Goal: Information Seeking & Learning: Learn about a topic

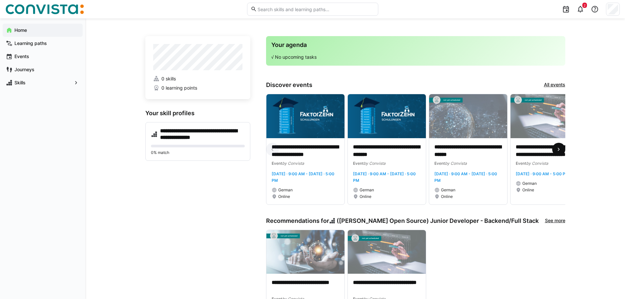
click at [562, 150] on eds-icon at bounding box center [559, 149] width 7 height 7
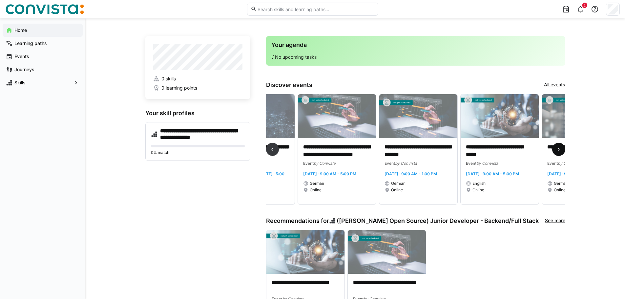
scroll to position [0, 244]
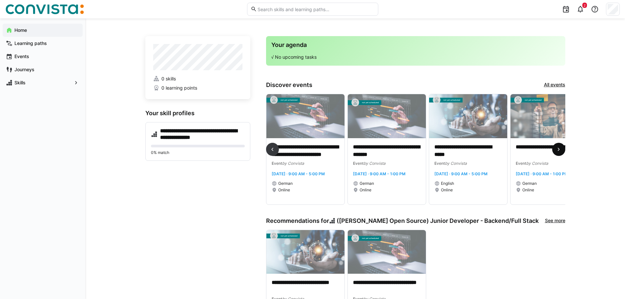
click at [562, 150] on eds-icon at bounding box center [559, 149] width 7 height 7
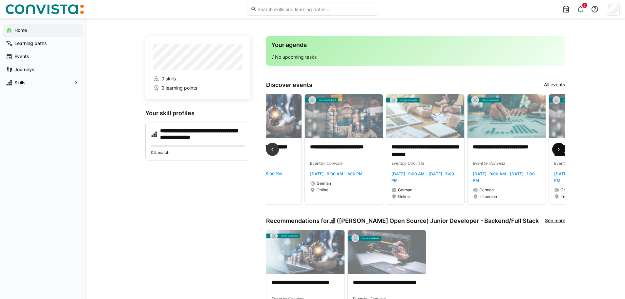
scroll to position [0, 488]
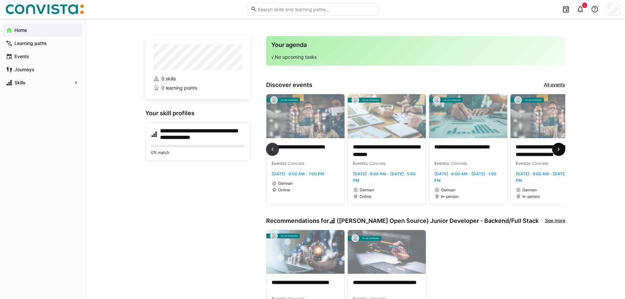
click at [562, 150] on eds-icon at bounding box center [559, 149] width 7 height 7
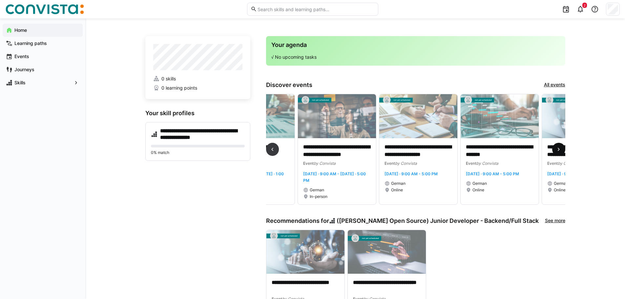
scroll to position [0, 733]
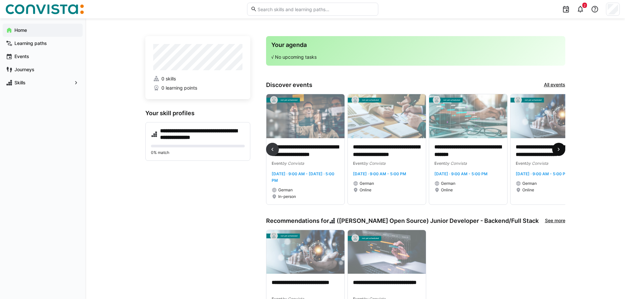
click at [562, 150] on eds-icon at bounding box center [559, 149] width 7 height 7
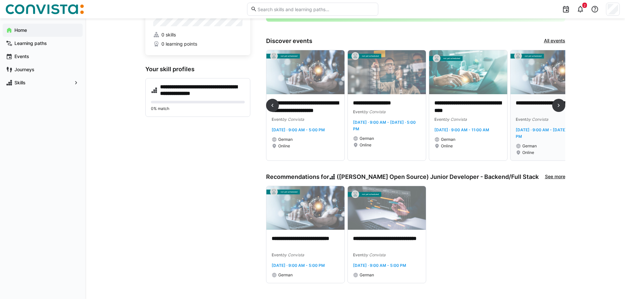
scroll to position [54, 0]
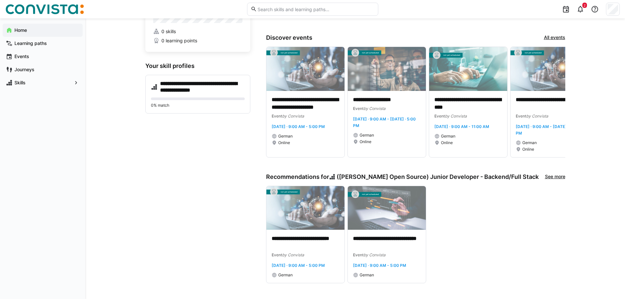
click at [557, 173] on link "See more" at bounding box center [555, 176] width 20 height 7
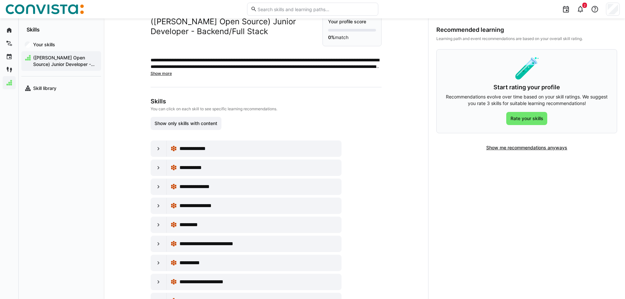
scroll to position [33, 0]
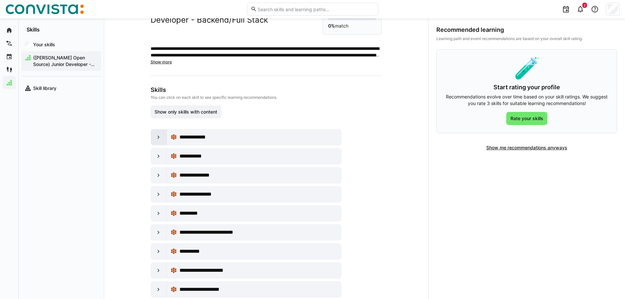
click at [153, 137] on div at bounding box center [159, 137] width 16 height 16
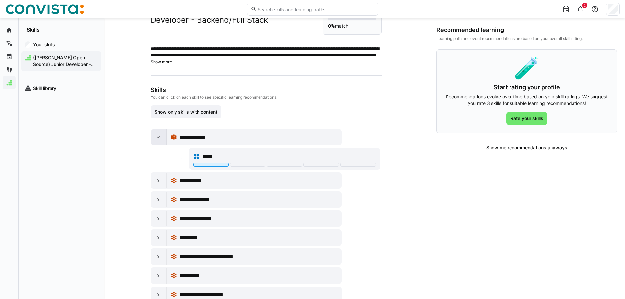
click at [153, 137] on div at bounding box center [159, 137] width 16 height 16
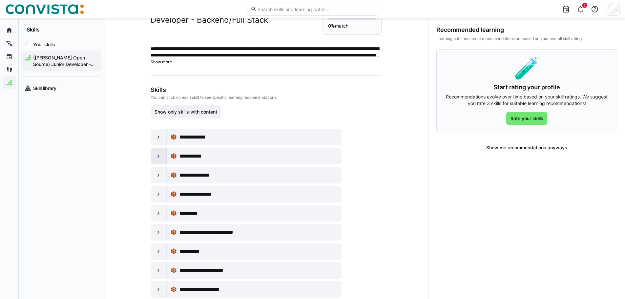
click at [158, 151] on div at bounding box center [159, 156] width 16 height 16
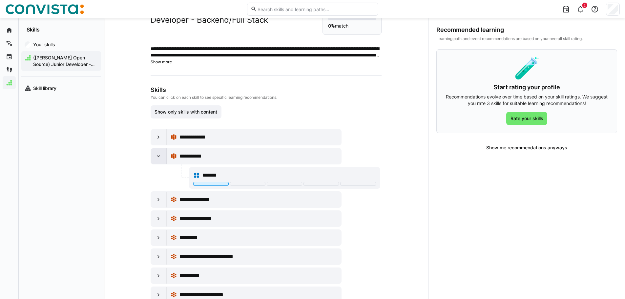
click at [158, 151] on div at bounding box center [159, 156] width 16 height 16
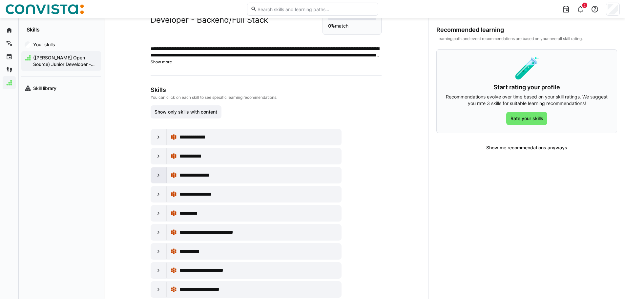
click at [153, 177] on div at bounding box center [159, 175] width 16 height 16
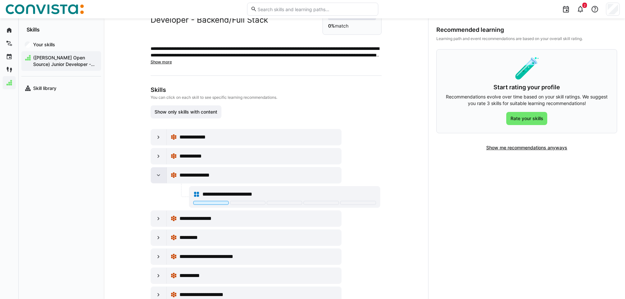
click at [153, 177] on div at bounding box center [159, 175] width 16 height 16
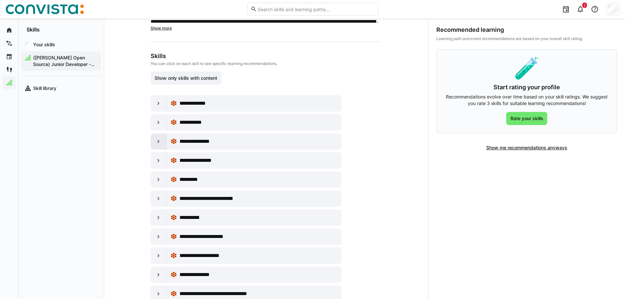
scroll to position [98, 0]
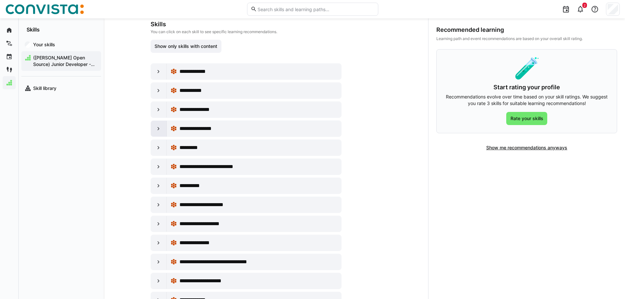
click at [157, 127] on eds-icon at bounding box center [158, 128] width 7 height 7
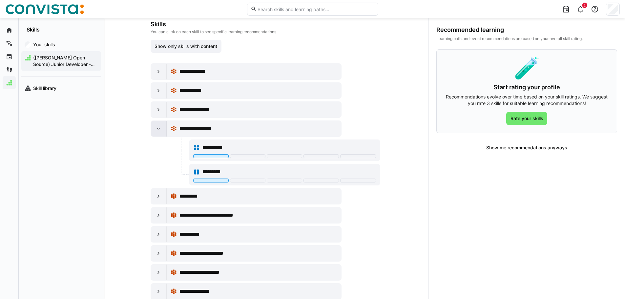
click at [157, 127] on eds-icon at bounding box center [158, 128] width 7 height 7
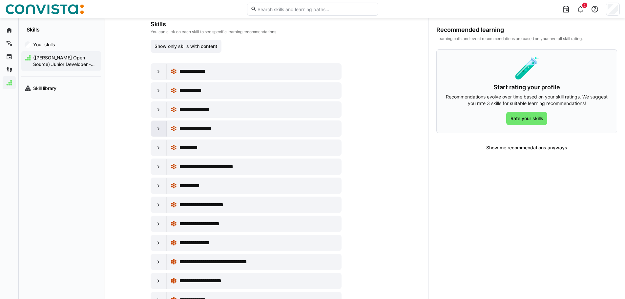
scroll to position [131, 0]
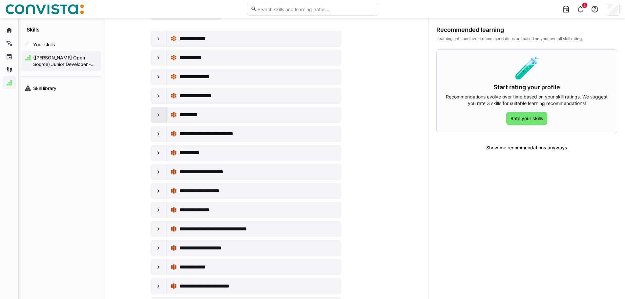
click at [157, 110] on div at bounding box center [159, 115] width 16 height 16
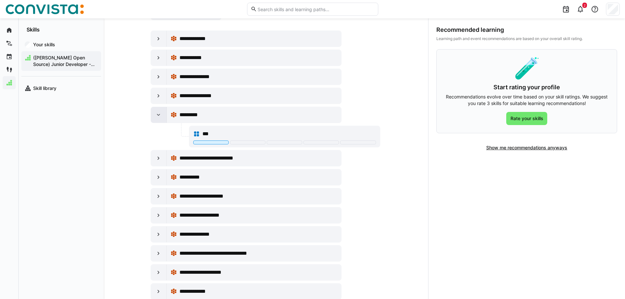
click at [157, 110] on div at bounding box center [159, 115] width 16 height 16
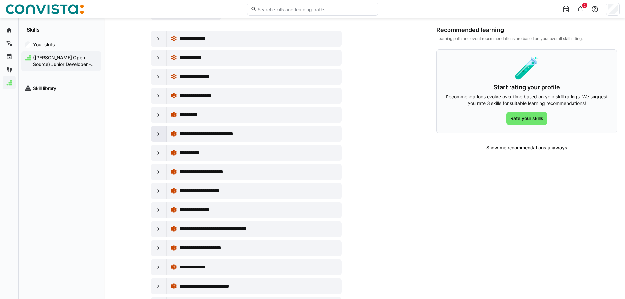
click at [158, 129] on div at bounding box center [159, 134] width 16 height 16
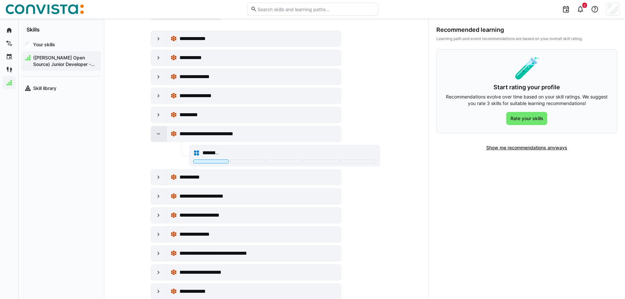
click at [158, 129] on div at bounding box center [159, 134] width 16 height 16
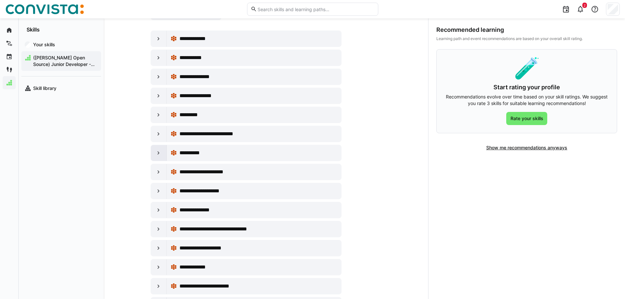
click at [161, 152] on div at bounding box center [159, 153] width 16 height 16
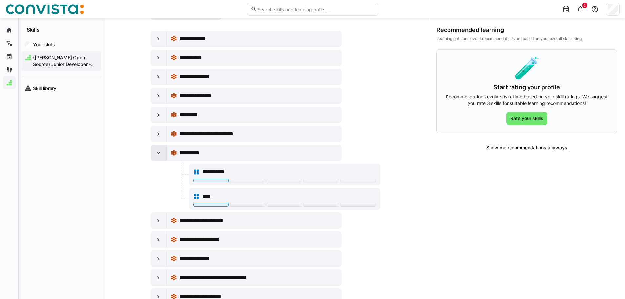
click at [161, 152] on div at bounding box center [159, 153] width 16 height 16
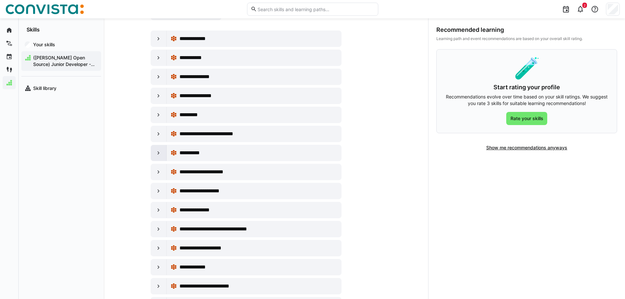
scroll to position [162, 0]
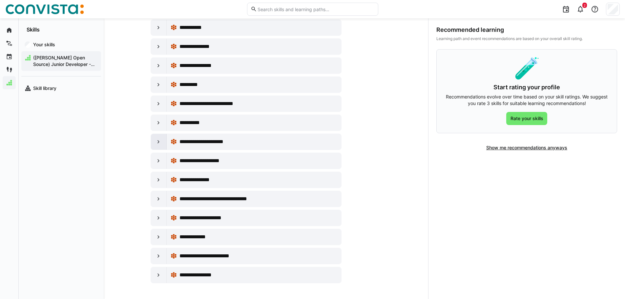
click at [160, 140] on eds-icon at bounding box center [158, 142] width 7 height 7
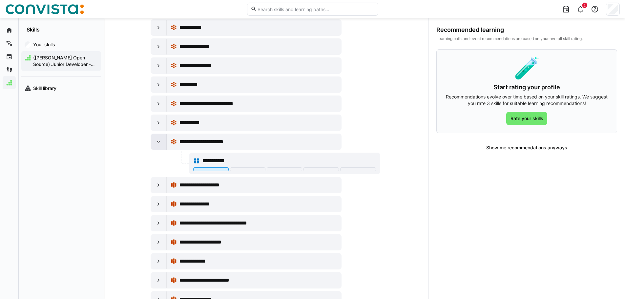
click at [160, 140] on eds-icon at bounding box center [158, 142] width 7 height 7
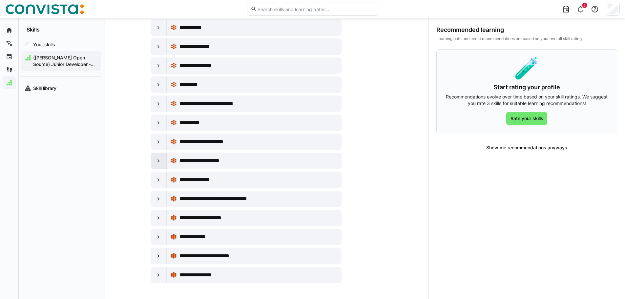
click at [159, 159] on eds-icon at bounding box center [158, 161] width 7 height 7
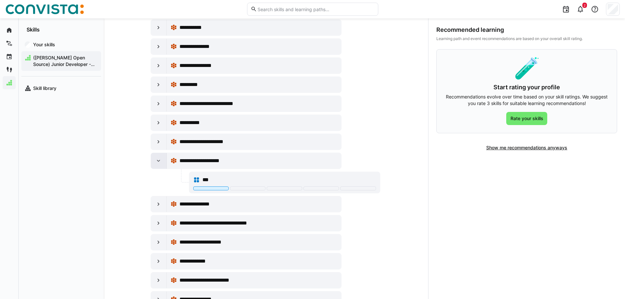
click at [159, 158] on eds-icon at bounding box center [158, 161] width 7 height 7
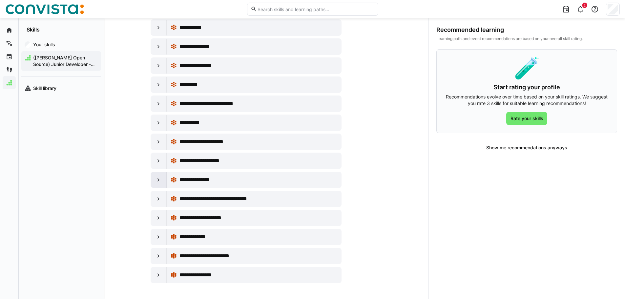
click at [161, 176] on div at bounding box center [159, 180] width 16 height 16
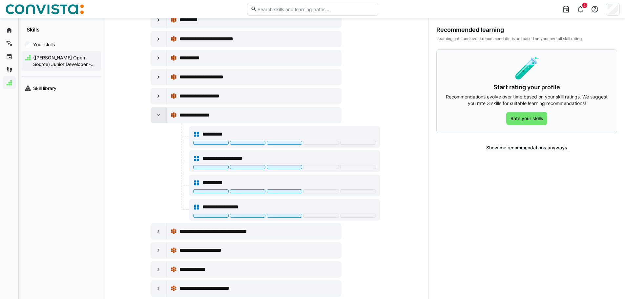
scroll to position [227, 0]
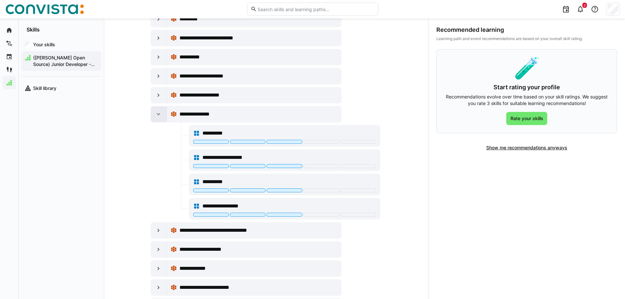
click at [159, 115] on eds-icon at bounding box center [158, 114] width 7 height 7
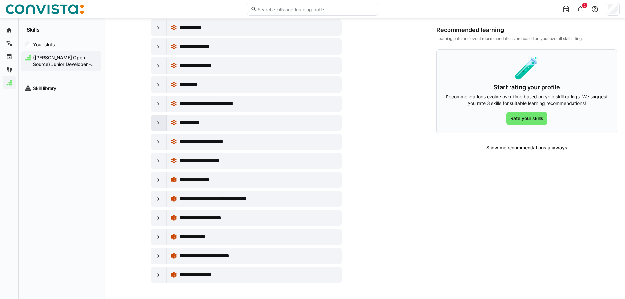
click at [160, 117] on div at bounding box center [159, 123] width 16 height 16
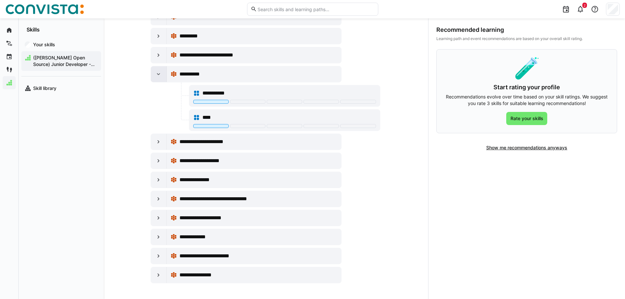
click at [162, 75] on div at bounding box center [159, 74] width 16 height 16
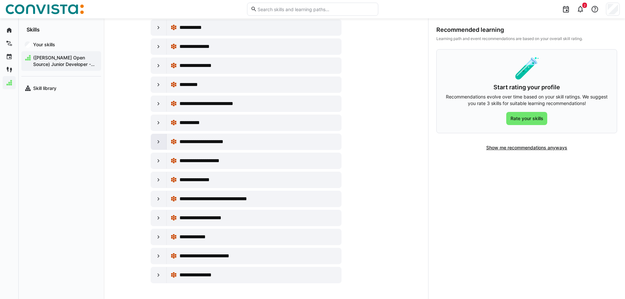
click at [155, 140] on eds-icon at bounding box center [158, 142] width 7 height 7
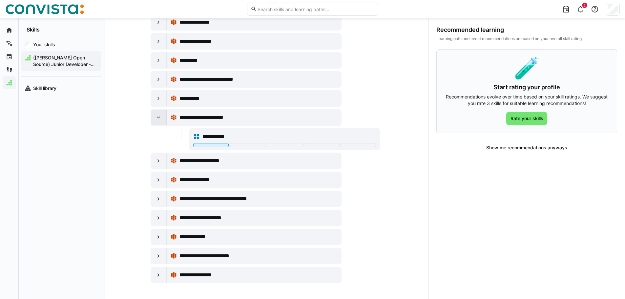
click at [162, 118] on div at bounding box center [159, 118] width 16 height 16
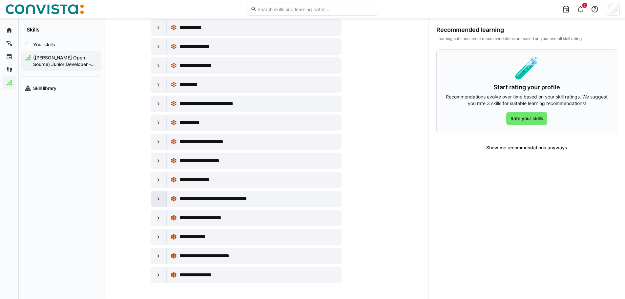
click at [156, 200] on eds-icon at bounding box center [158, 199] width 7 height 7
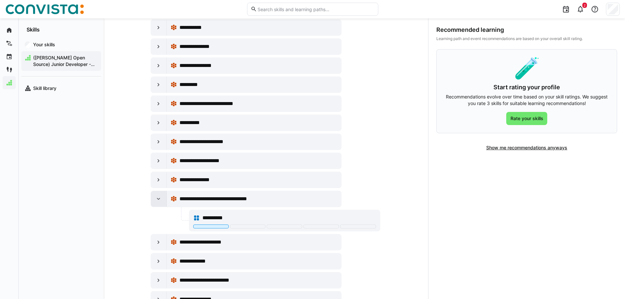
scroll to position [186, 0]
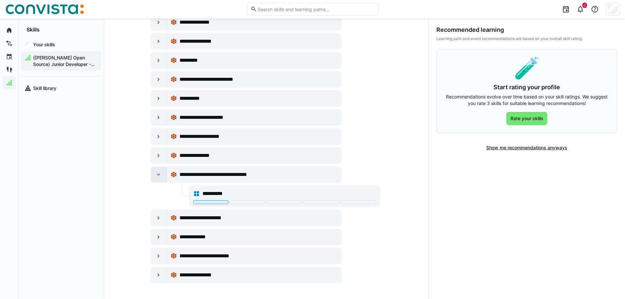
click at [151, 171] on div at bounding box center [159, 175] width 16 height 16
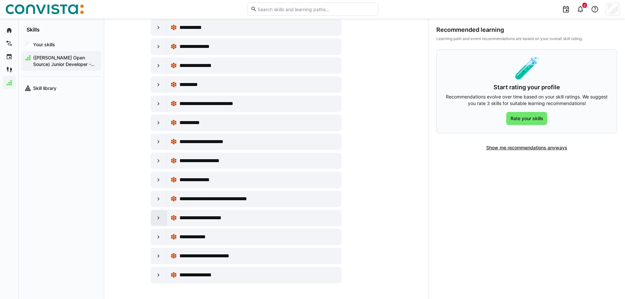
click at [157, 215] on eds-icon at bounding box center [158, 218] width 7 height 7
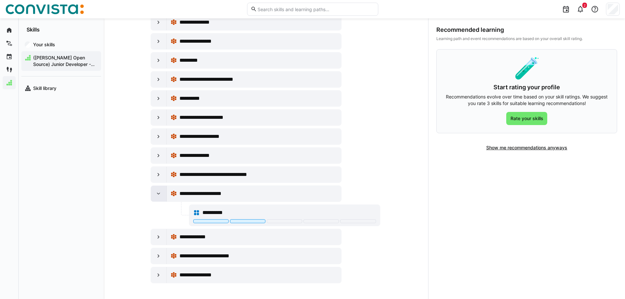
click at [159, 191] on eds-icon at bounding box center [158, 193] width 7 height 7
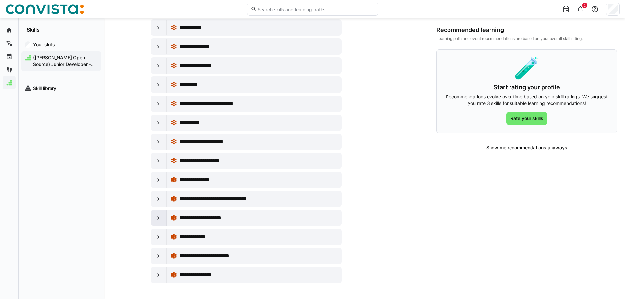
scroll to position [162, 0]
click at [159, 236] on eds-icon at bounding box center [158, 237] width 7 height 7
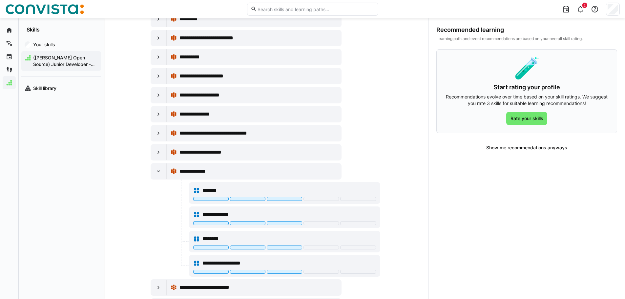
scroll to position [259, 0]
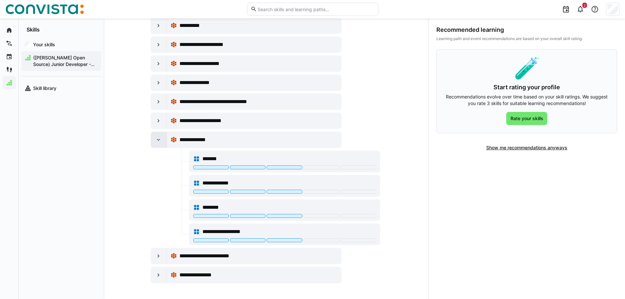
click at [157, 138] on eds-icon at bounding box center [158, 140] width 7 height 7
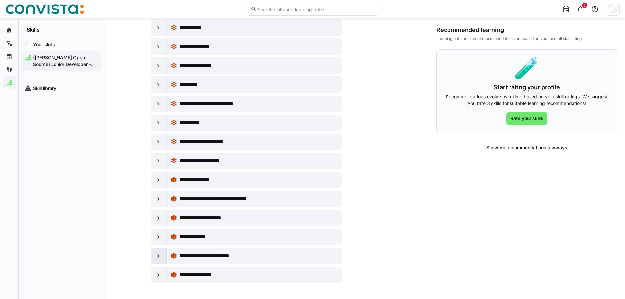
click at [155, 255] on eds-icon at bounding box center [158, 256] width 7 height 7
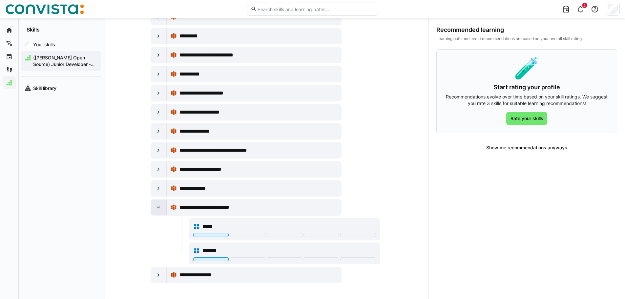
click at [158, 207] on eds-icon at bounding box center [158, 207] width 7 height 7
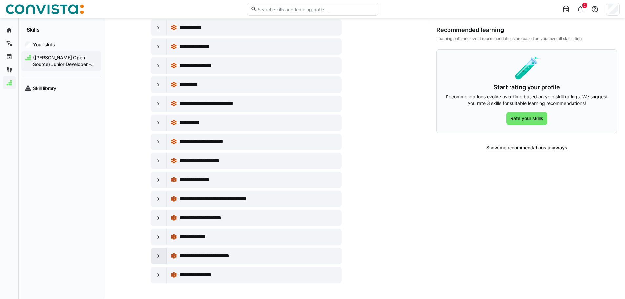
scroll to position [162, 0]
click at [158, 275] on eds-icon at bounding box center [158, 275] width 7 height 7
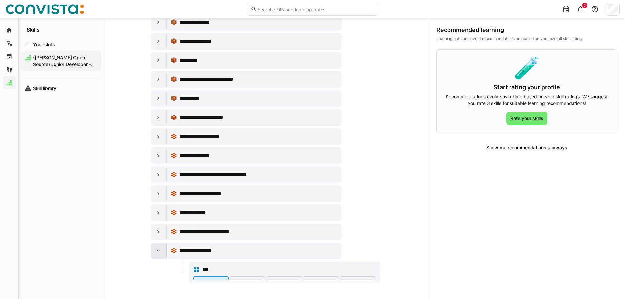
click at [157, 248] on eds-icon at bounding box center [158, 251] width 7 height 7
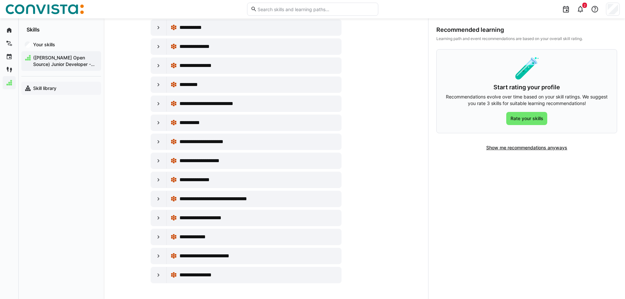
click at [0, 0] on app-navigation-label "Skill library" at bounding box center [0, 0] width 0 height 0
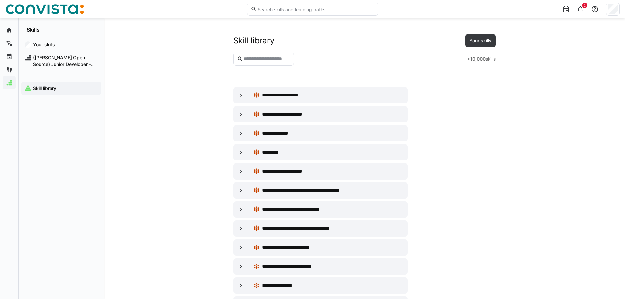
click at [270, 55] on eds-input at bounding box center [263, 59] width 61 height 13
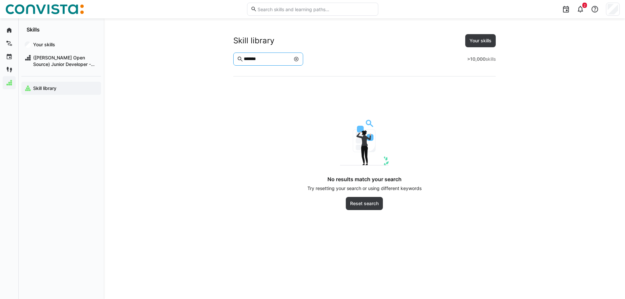
type input "*******"
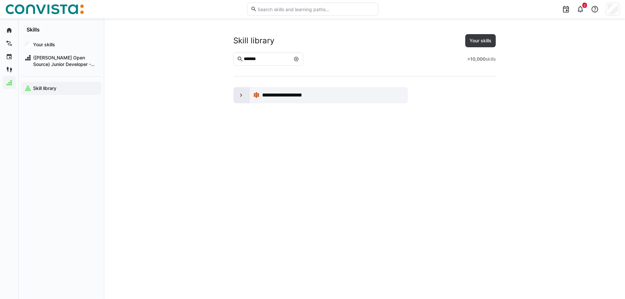
click at [242, 96] on eds-icon at bounding box center [241, 95] width 7 height 7
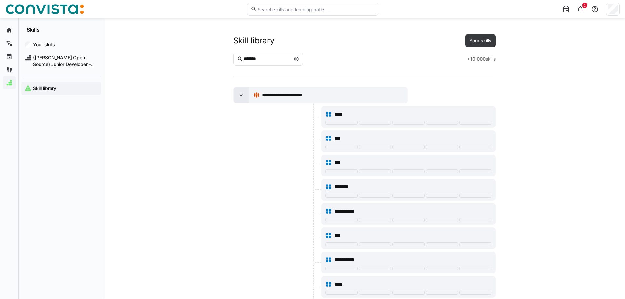
click at [240, 94] on eds-icon at bounding box center [241, 95] width 7 height 7
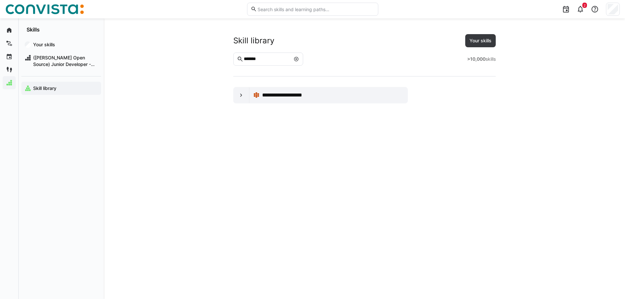
click at [299, 58] on eds-icon at bounding box center [296, 58] width 5 height 5
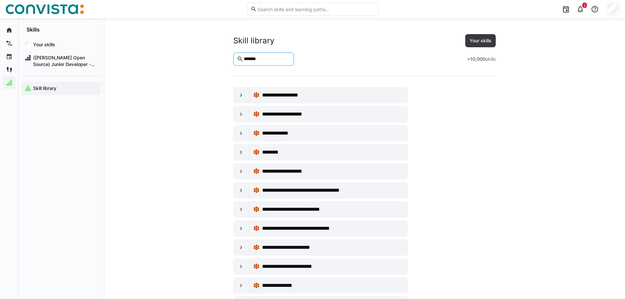
click at [291, 58] on input "*******" at bounding box center [266, 59] width 47 height 6
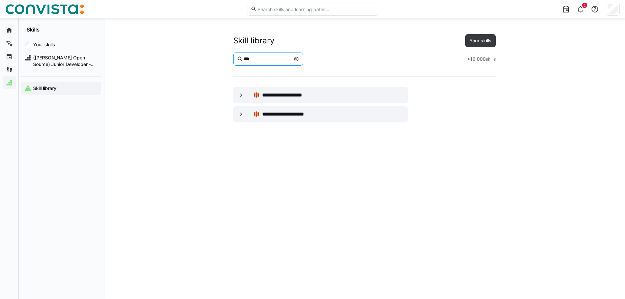
type input "***"
click at [237, 113] on div at bounding box center [242, 114] width 16 height 16
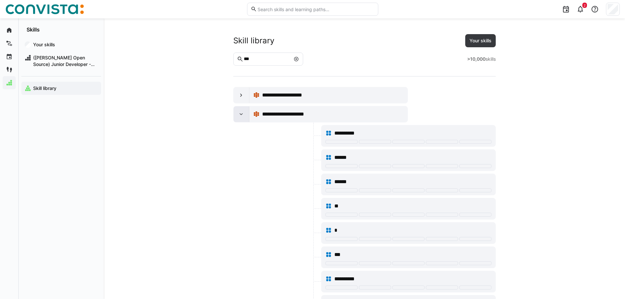
click at [242, 111] on eds-icon at bounding box center [241, 114] width 7 height 7
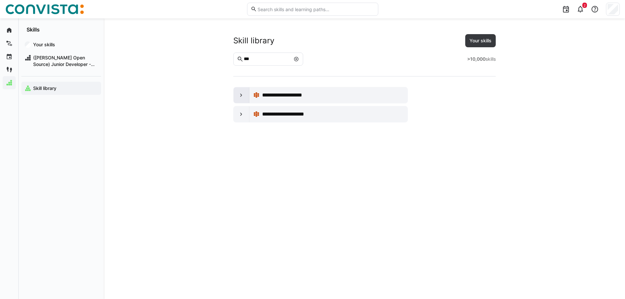
click at [245, 91] on div at bounding box center [242, 95] width 16 height 16
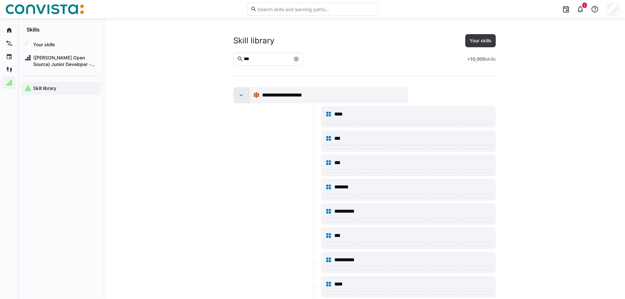
click at [238, 94] on eds-icon at bounding box center [241, 95] width 7 height 7
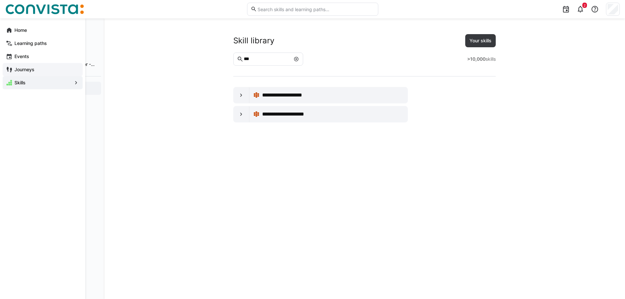
click at [0, 0] on app-navigation-label "Journeys" at bounding box center [0, 0] width 0 height 0
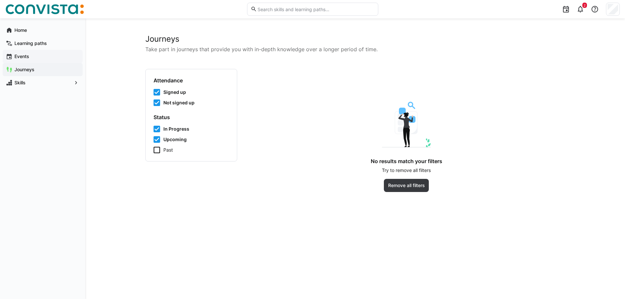
click at [0, 0] on app-navigation-label "Events" at bounding box center [0, 0] width 0 height 0
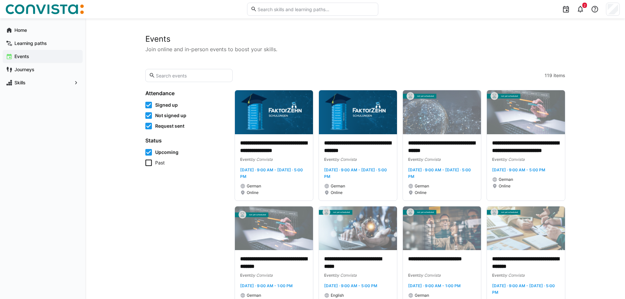
click at [185, 78] on eds-input at bounding box center [189, 75] width 88 height 13
click at [185, 75] on input "text" at bounding box center [192, 76] width 74 height 6
type input "faktor"
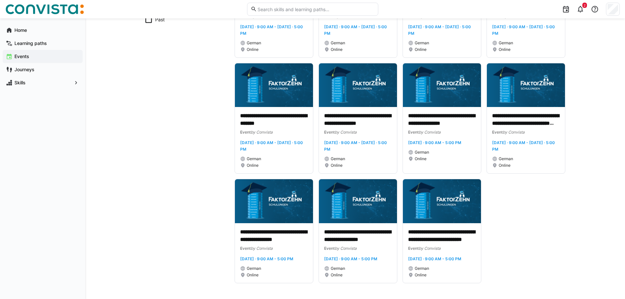
scroll to position [150, 0]
click at [361, 228] on p "**********" at bounding box center [358, 235] width 68 height 15
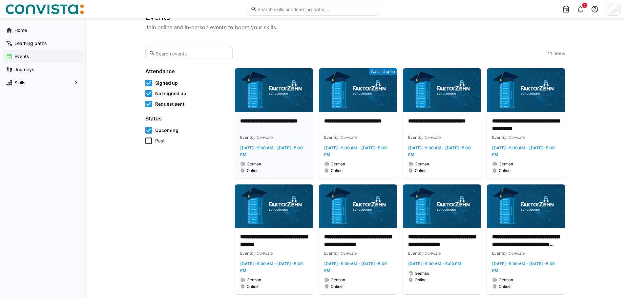
scroll to position [33, 0]
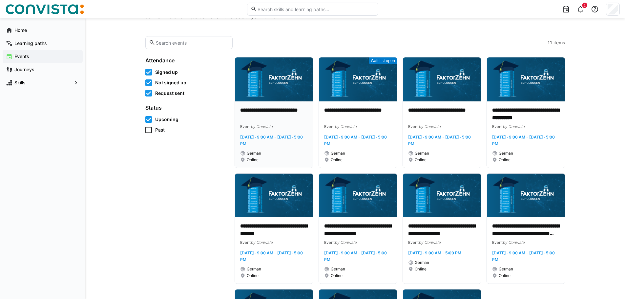
click at [256, 108] on p "**********" at bounding box center [274, 114] width 68 height 15
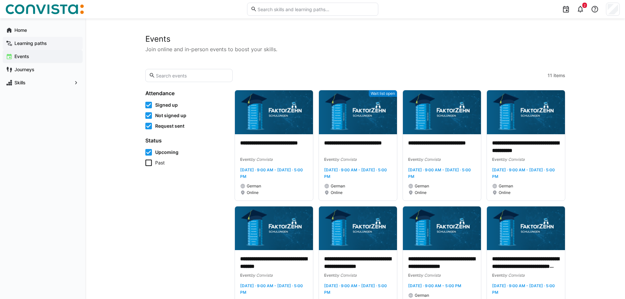
click at [0, 0] on app-navigation-label "Learning paths" at bounding box center [0, 0] width 0 height 0
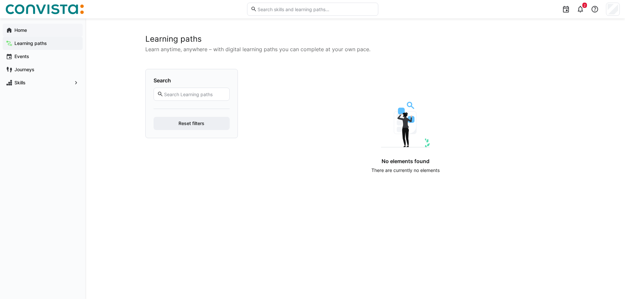
click at [35, 28] on span "Home" at bounding box center [46, 30] width 66 height 7
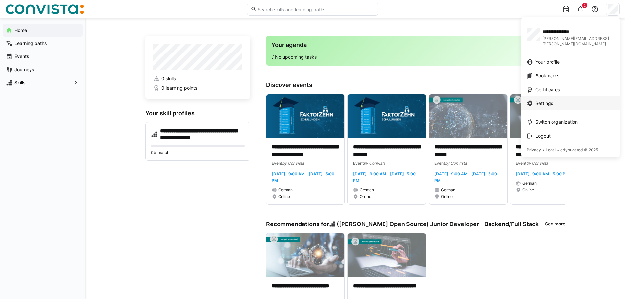
click at [556, 97] on link "Settings" at bounding box center [571, 104] width 98 height 14
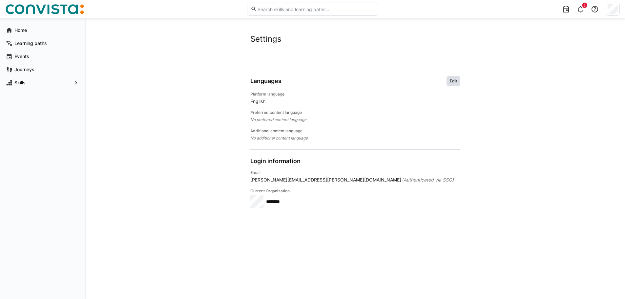
click at [457, 84] on span "Edit" at bounding box center [454, 81] width 14 height 11
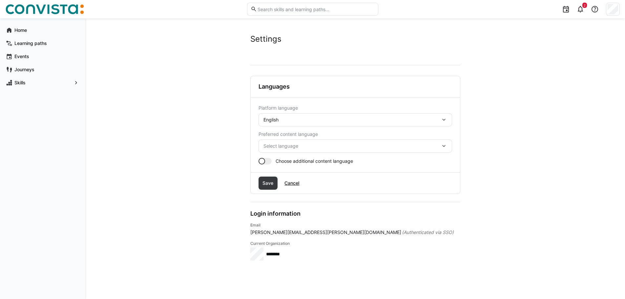
click at [446, 146] on eds-icon at bounding box center [444, 146] width 7 height 7
click at [516, 140] on app-user-settings "Settings Account Languages Platform language English Preferred content language…" at bounding box center [355, 158] width 420 height 249
click at [290, 184] on span "Cancel" at bounding box center [292, 183] width 17 height 7
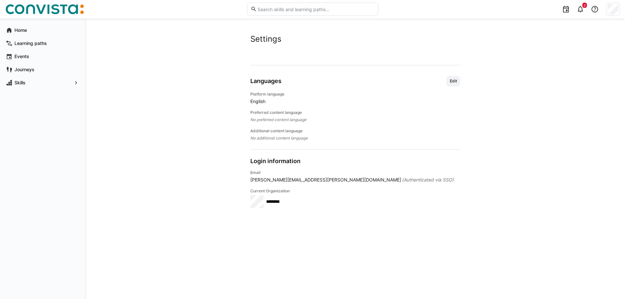
click at [67, 5] on img at bounding box center [44, 9] width 79 height 11
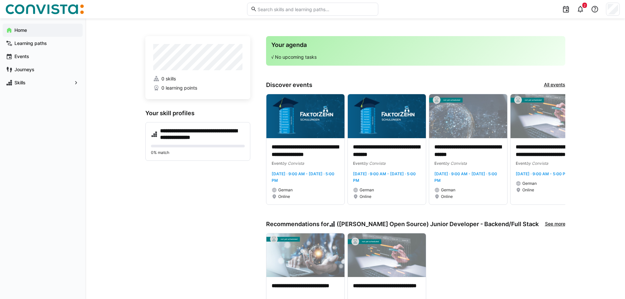
drag, startPoint x: 46, startPoint y: 0, endPoint x: 194, endPoint y: 241, distance: 282.8
click at [194, 241] on app-home-left "**********" at bounding box center [197, 183] width 105 height 294
